Goal: Find specific page/section: Find specific page/section

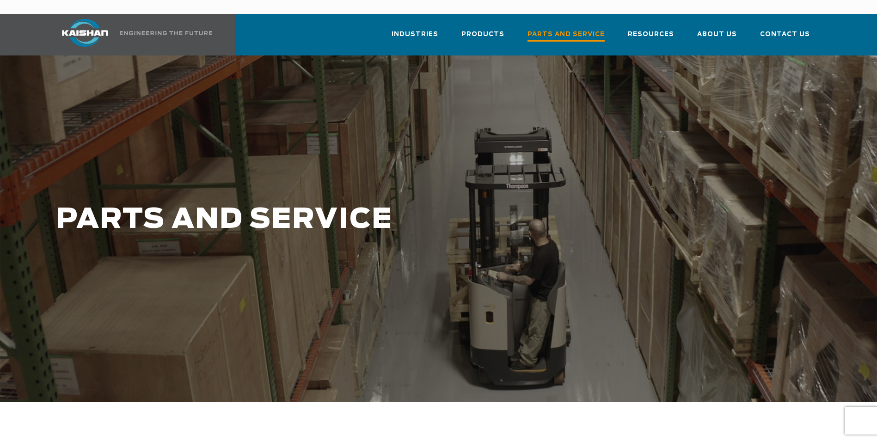
click at [596, 29] on span "Parts and Service" at bounding box center [565, 35] width 77 height 12
click at [576, 29] on span "Parts and Service" at bounding box center [565, 35] width 77 height 12
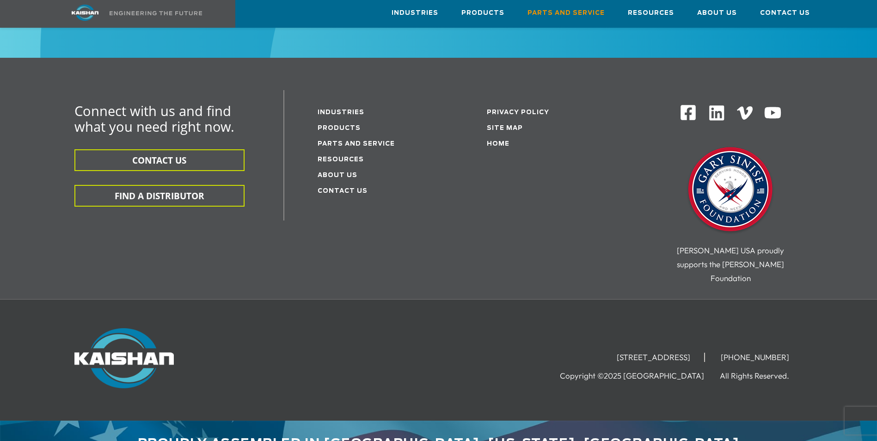
scroll to position [1190, 0]
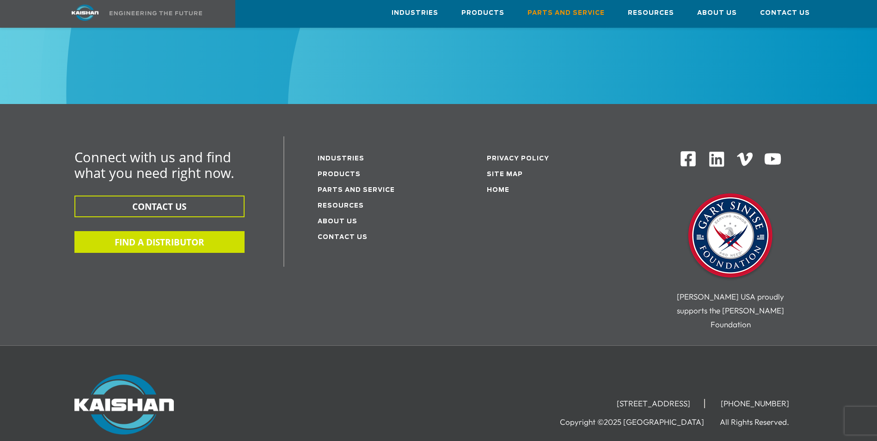
click at [175, 231] on button "FIND A DISTRIBUTOR" at bounding box center [159, 242] width 170 height 22
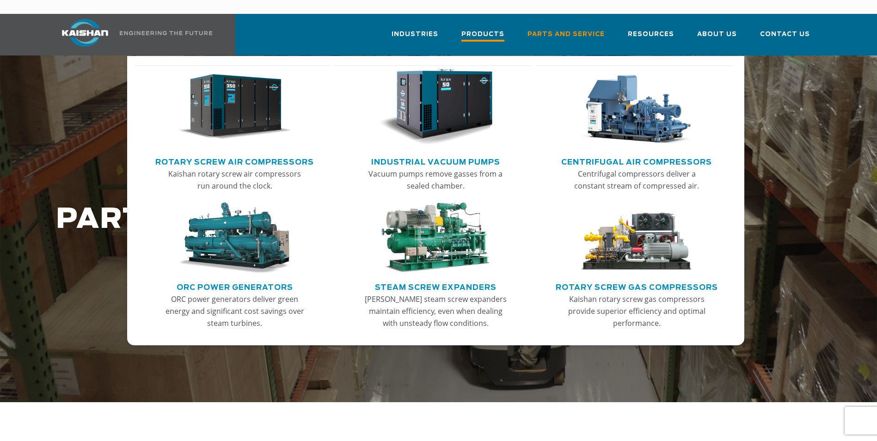
click at [490, 29] on span "Products" at bounding box center [482, 35] width 43 height 12
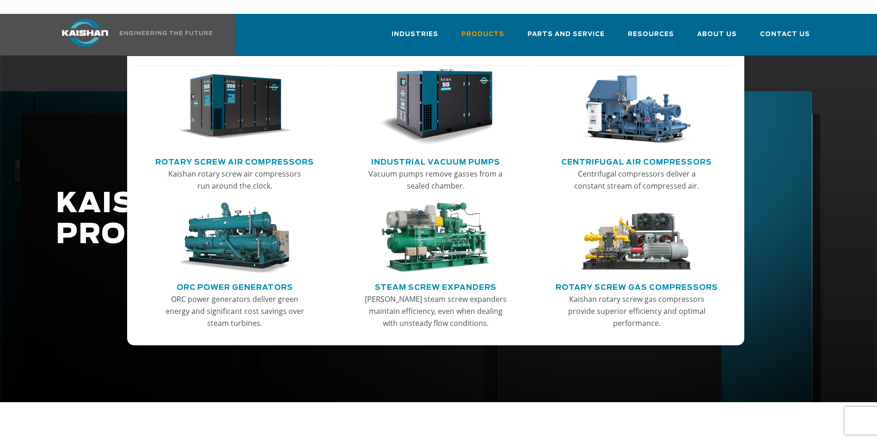
click at [251, 154] on link "Rotary Screw Air Compressors" at bounding box center [234, 161] width 159 height 14
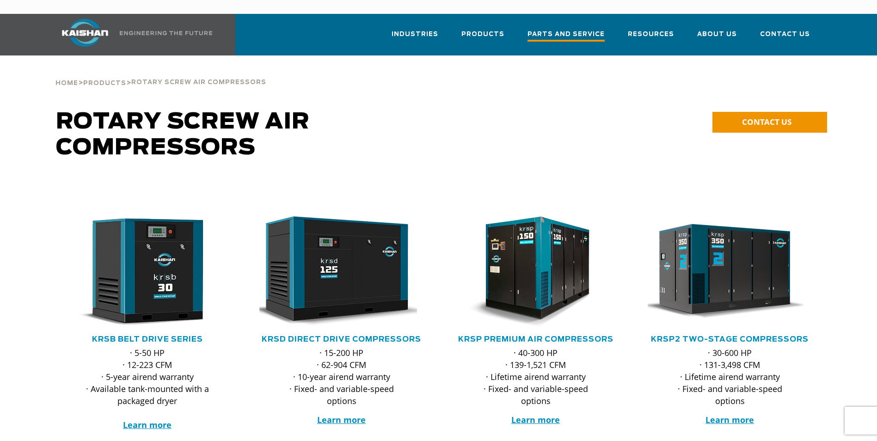
click at [547, 29] on span "Parts and Service" at bounding box center [565, 35] width 77 height 12
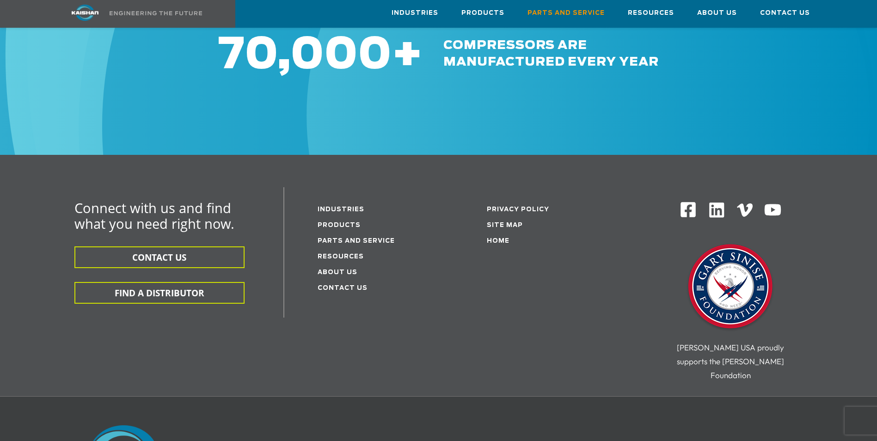
scroll to position [1156, 0]
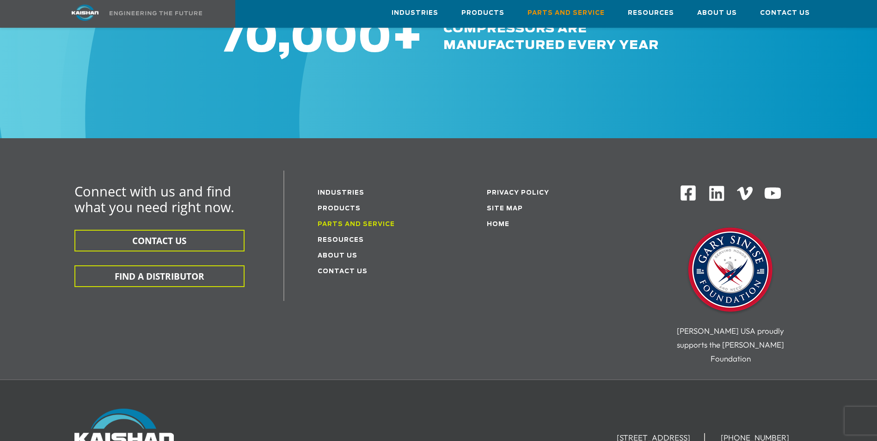
click at [359, 221] on link "Parts and service" at bounding box center [356, 224] width 77 height 6
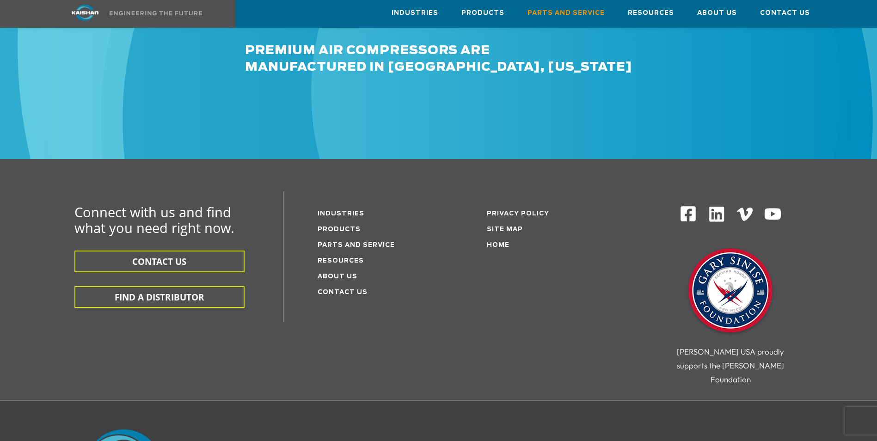
scroll to position [1156, 0]
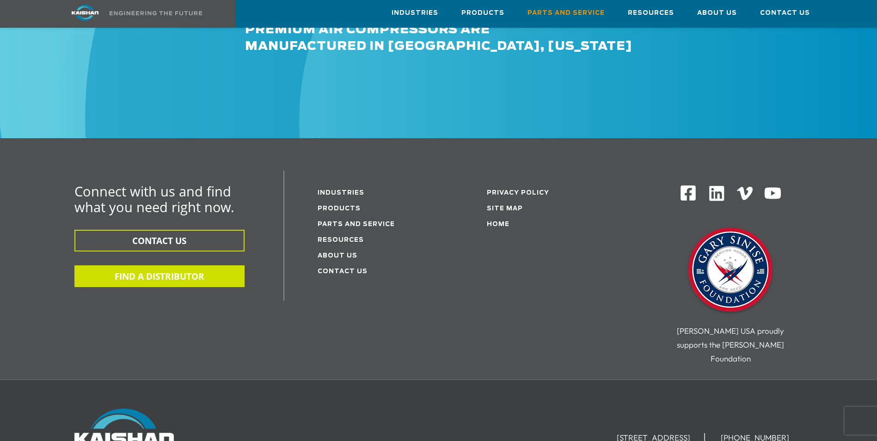
click at [217, 265] on button "FIND A DISTRIBUTOR" at bounding box center [159, 276] width 170 height 22
